Goal: Task Accomplishment & Management: Complete application form

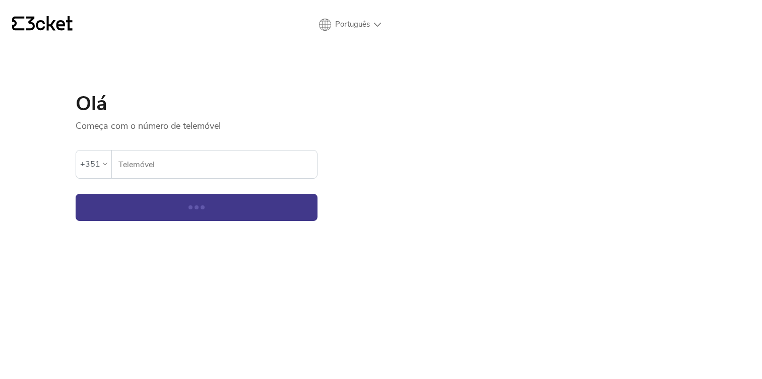
select select "en"
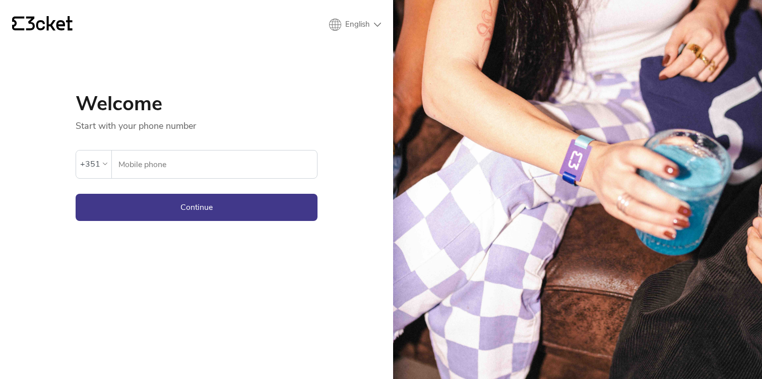
click at [140, 172] on input "Mobile phone" at bounding box center [217, 165] width 199 height 28
type input "911991597"
click at [176, 210] on button "Continue" at bounding box center [197, 207] width 242 height 27
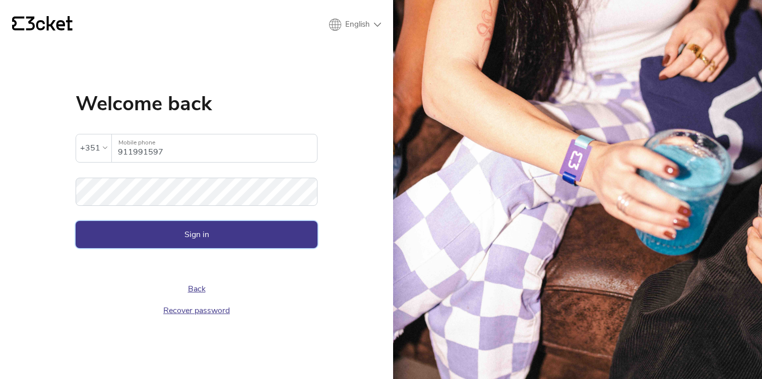
click at [188, 228] on button "Sign in" at bounding box center [197, 234] width 242 height 27
